Goal: Information Seeking & Learning: Learn about a topic

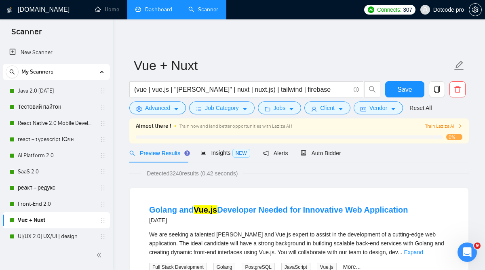
click at [149, 13] on link "Dashboard" at bounding box center [153, 9] width 37 height 7
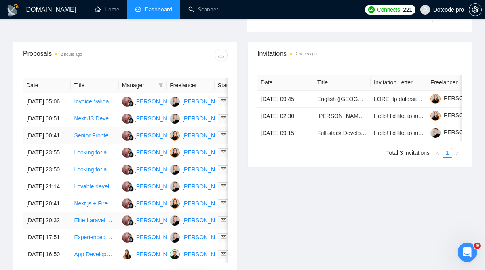
scroll to position [309, 0]
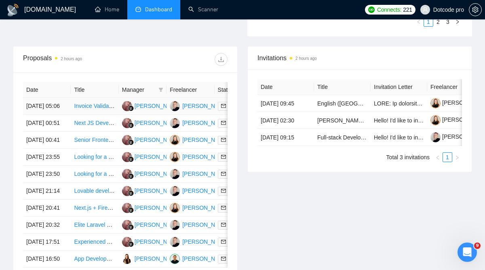
click at [95, 115] on td "Invoice Validation Function Development for Java Open-Source Project" at bounding box center [95, 106] width 48 height 17
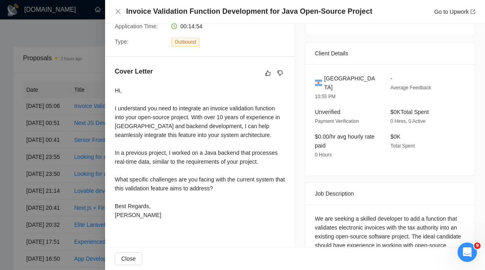
scroll to position [171, 0]
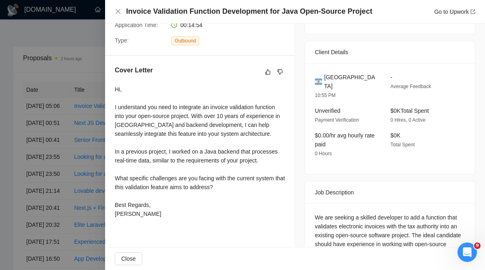
click at [79, 139] on div at bounding box center [242, 135] width 485 height 270
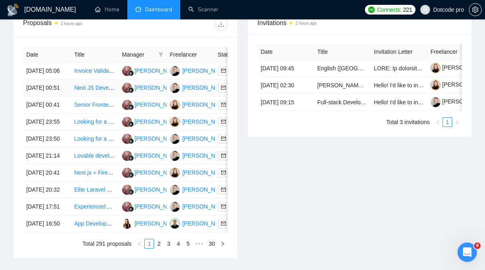
scroll to position [344, 0]
click at [73, 96] on td "Next JS Developer for AI startup" at bounding box center [95, 87] width 48 height 17
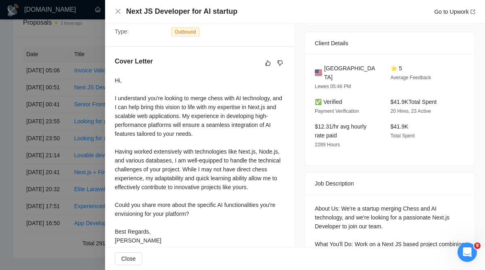
scroll to position [177, 0]
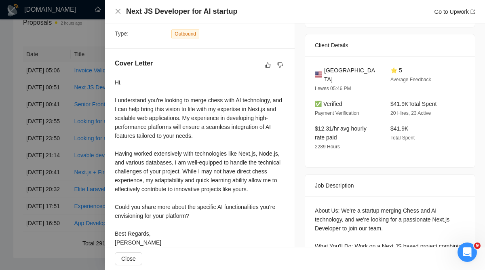
click at [79, 126] on div at bounding box center [242, 135] width 485 height 270
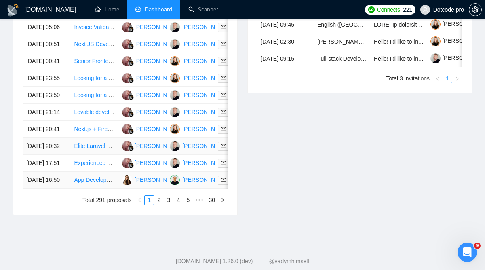
scroll to position [384, 0]
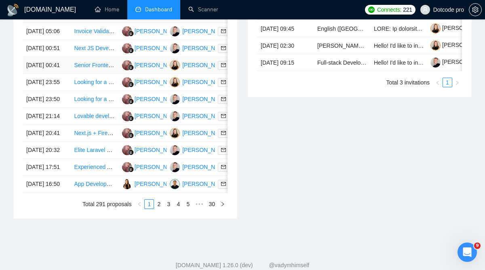
click at [65, 74] on td "[DATE] 00:41" at bounding box center [47, 65] width 48 height 17
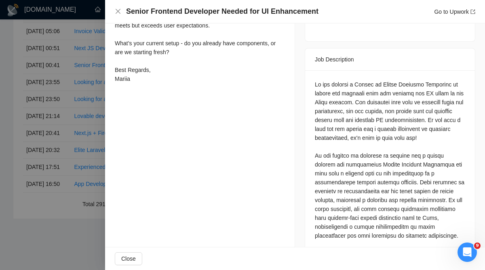
scroll to position [0, 0]
